Goal: Find specific page/section: Find specific page/section

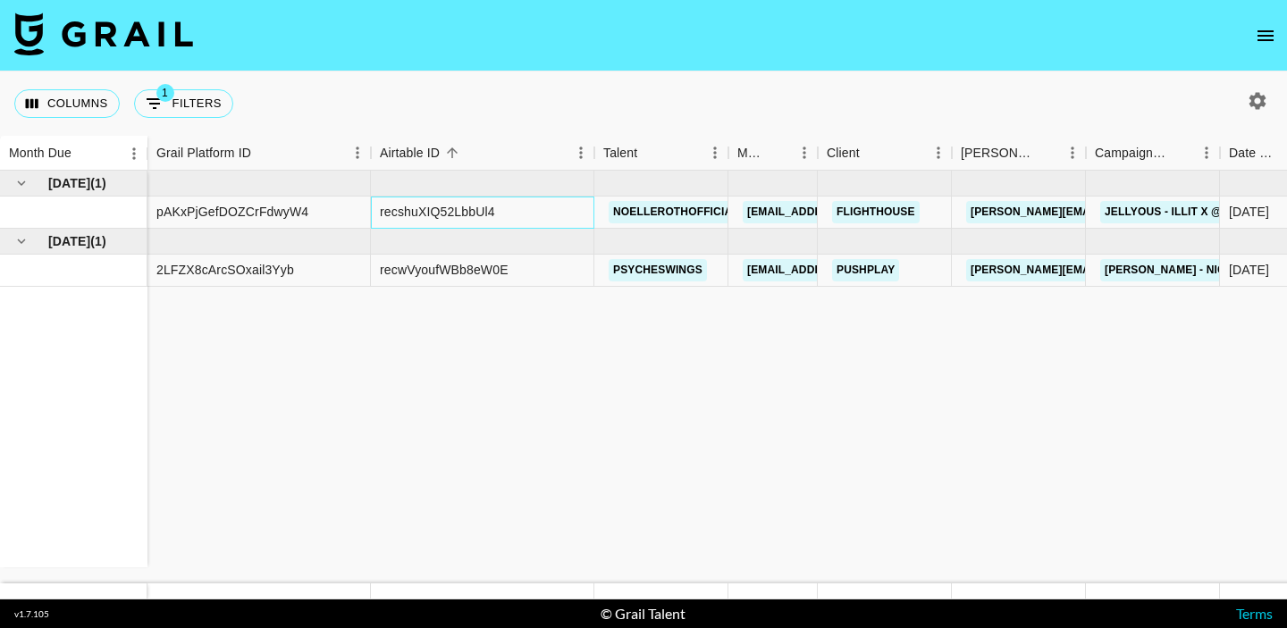
click at [415, 215] on div "recshuXIQ52LbbUl4" at bounding box center [437, 212] width 115 height 18
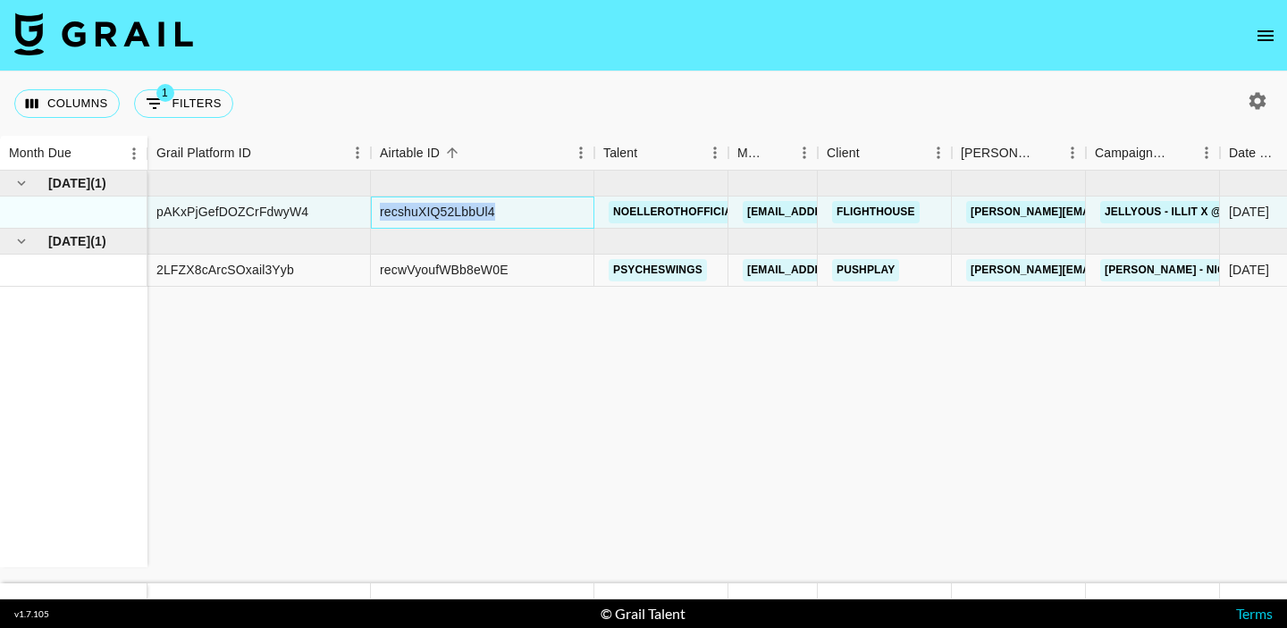
click at [415, 215] on div "recshuXIQ52LbbUl4" at bounding box center [437, 212] width 115 height 18
copy div "recshuXIQ52LbbUl4"
click at [202, 90] on button "1 Filters" at bounding box center [183, 103] width 99 height 29
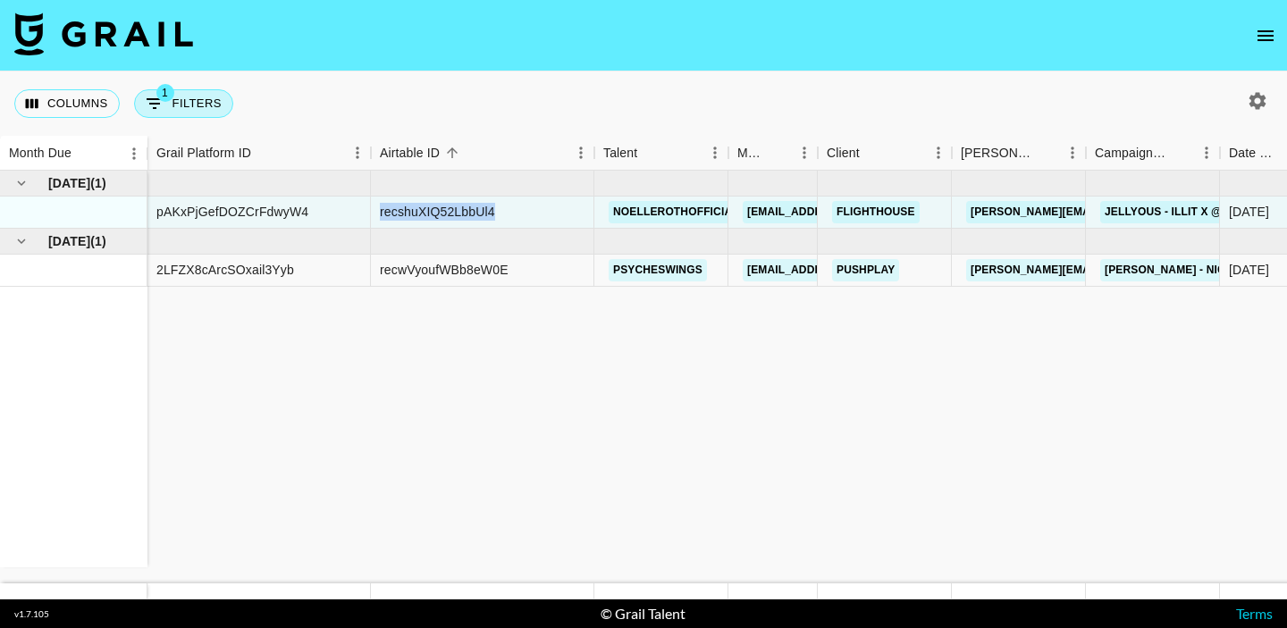
select select "status"
select select "not"
select select "cancelled"
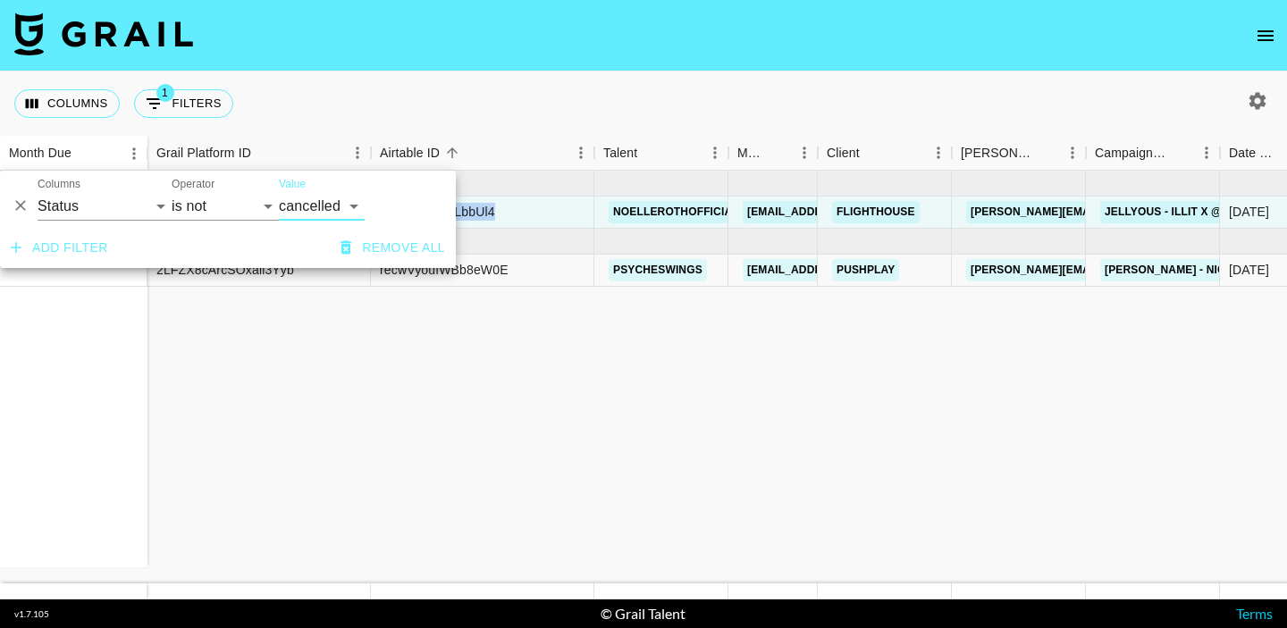
click at [382, 246] on button "Remove all" at bounding box center [392, 247] width 119 height 33
click at [1263, 99] on icon "button" at bounding box center [1258, 100] width 17 height 17
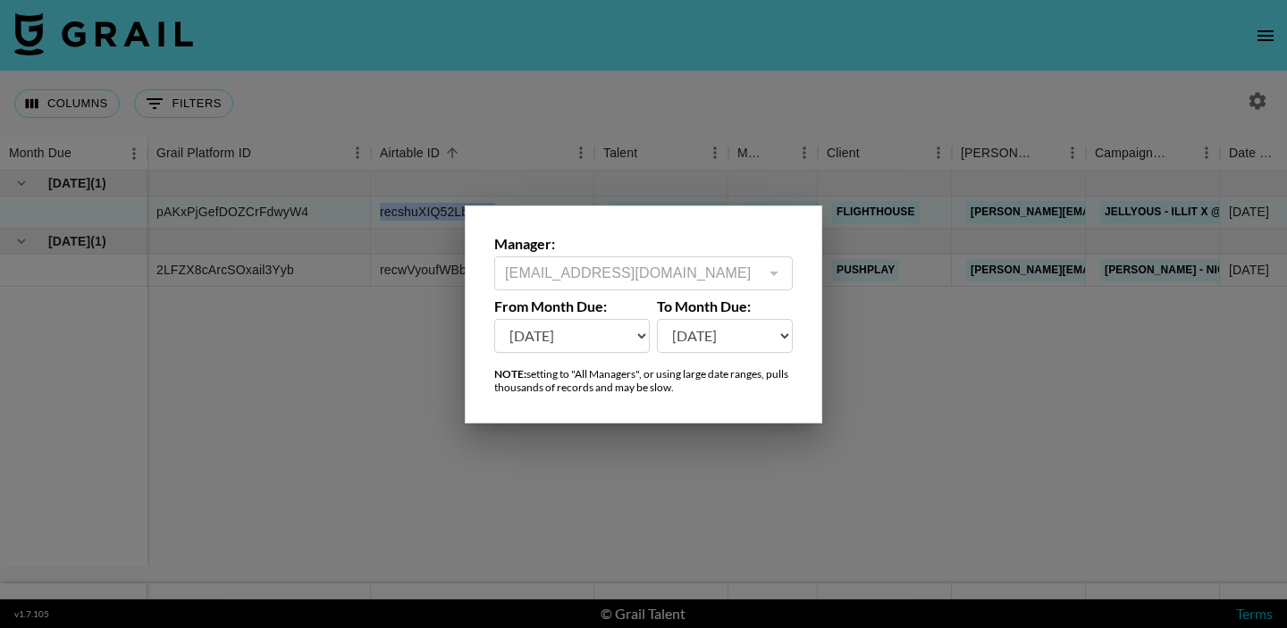
click at [597, 343] on select "Oct '26 Sep '26 Aug '26 Jul '26 Jun '26 May '26 Apr '26 Mar '26 Feb '26 Jan '26…" at bounding box center [572, 336] width 156 height 34
select select "Oct '24"
click at [494, 319] on select "Oct '26 Sep '26 Aug '26 Jul '26 Jun '26 May '26 Apr '26 Mar '26 Feb '26 Jan '26…" at bounding box center [572, 336] width 156 height 34
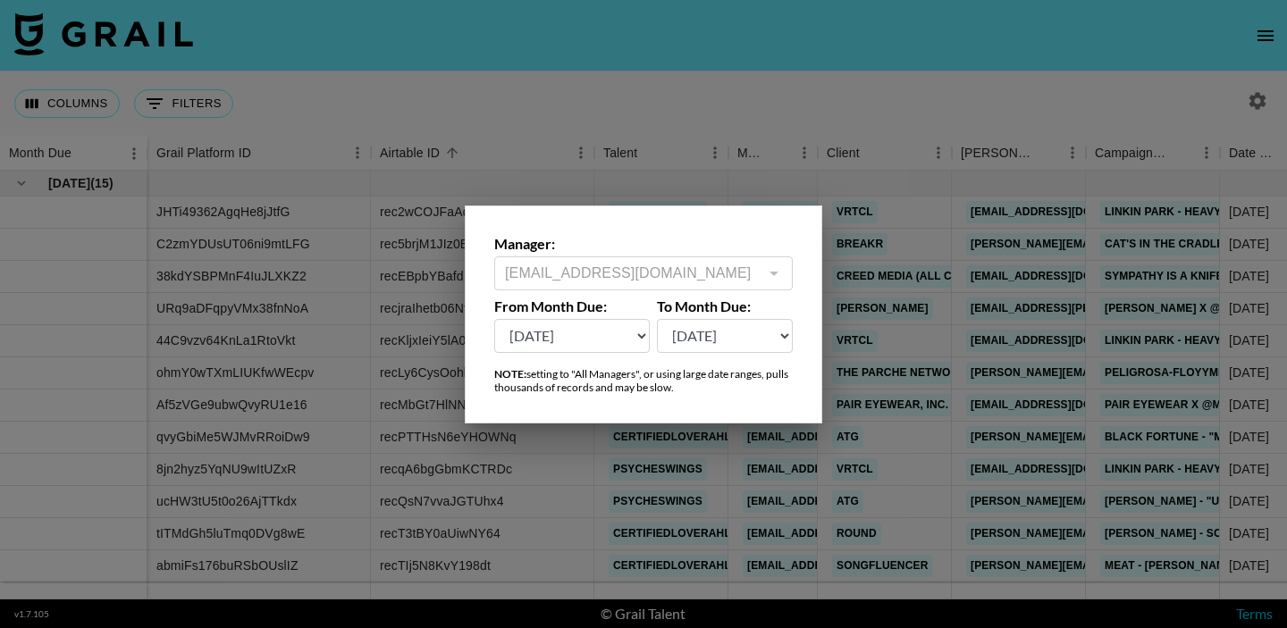
click at [551, 540] on div at bounding box center [643, 314] width 1287 height 628
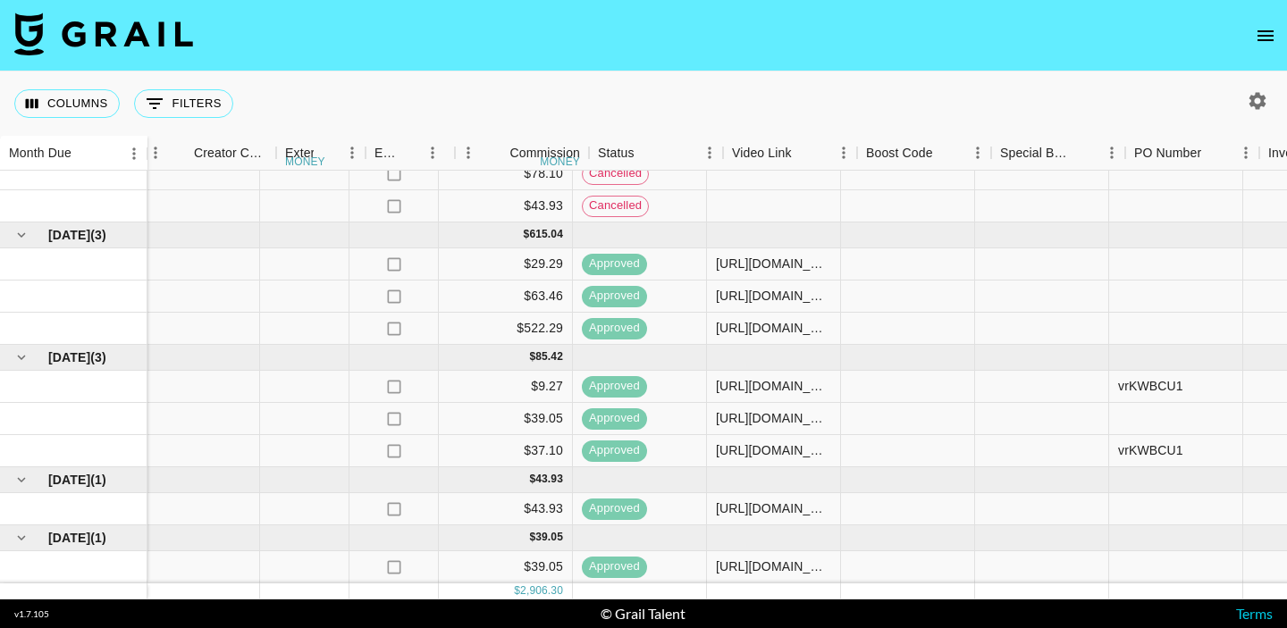
scroll to position [1017, 1655]
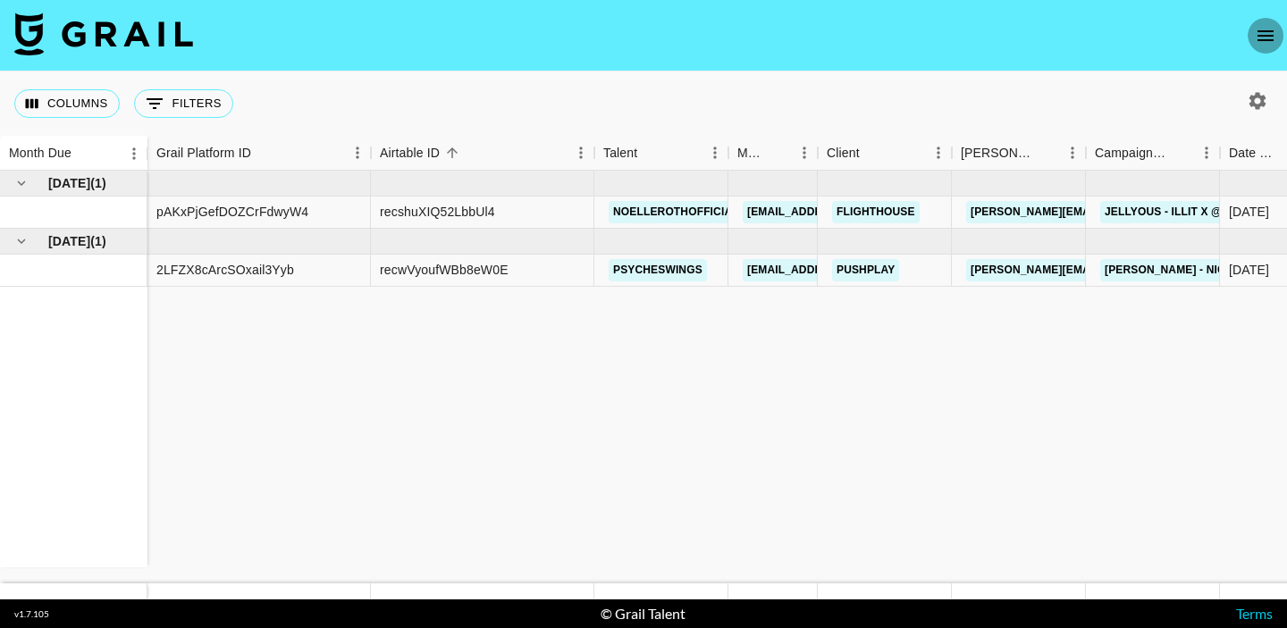
click at [1260, 30] on icon "open drawer" at bounding box center [1266, 35] width 16 height 11
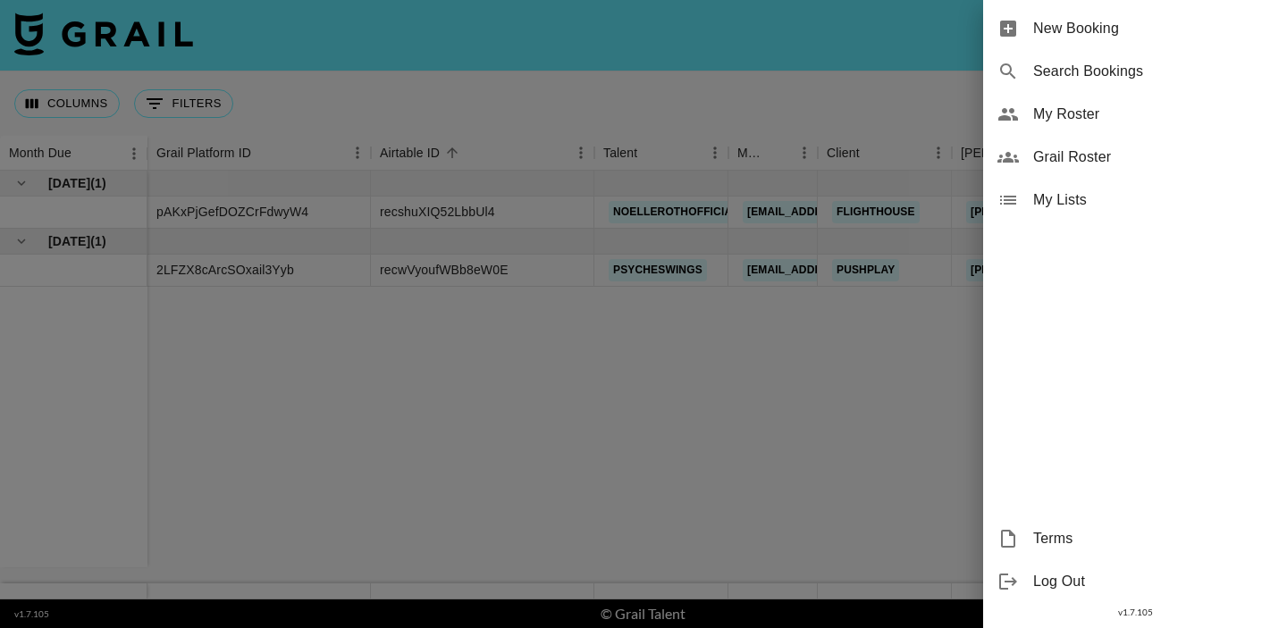
click at [1085, 128] on div "My Roster" at bounding box center [1135, 114] width 304 height 43
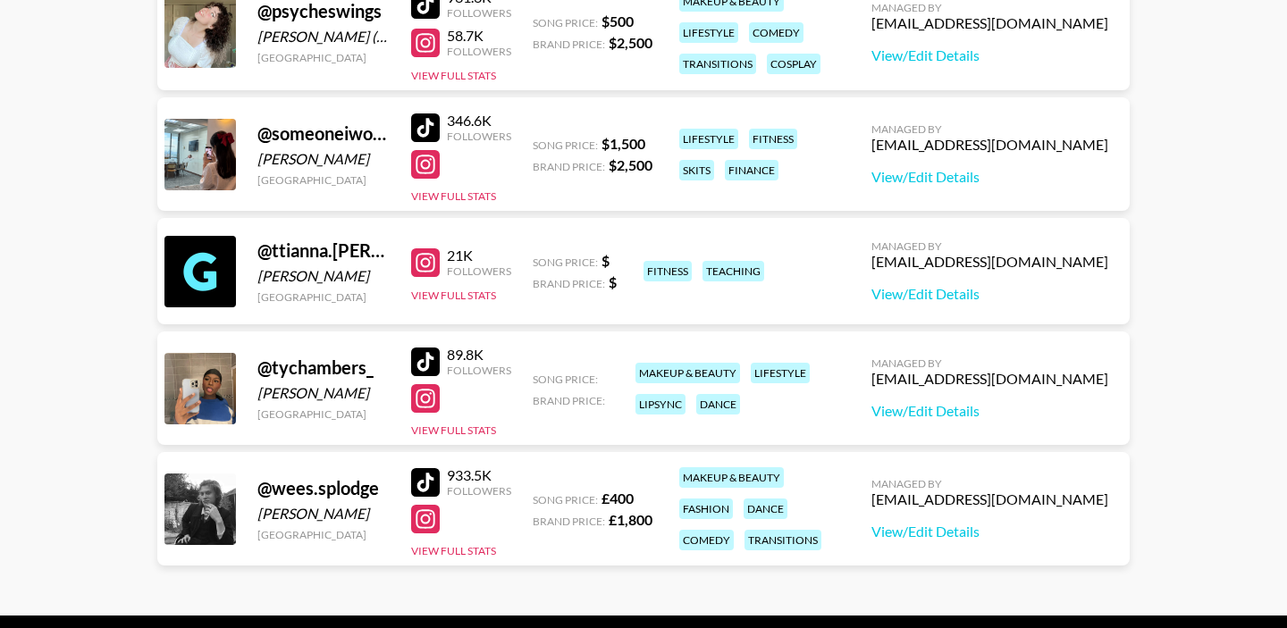
scroll to position [1564, 0]
